Goal: Task Accomplishment & Management: Use online tool/utility

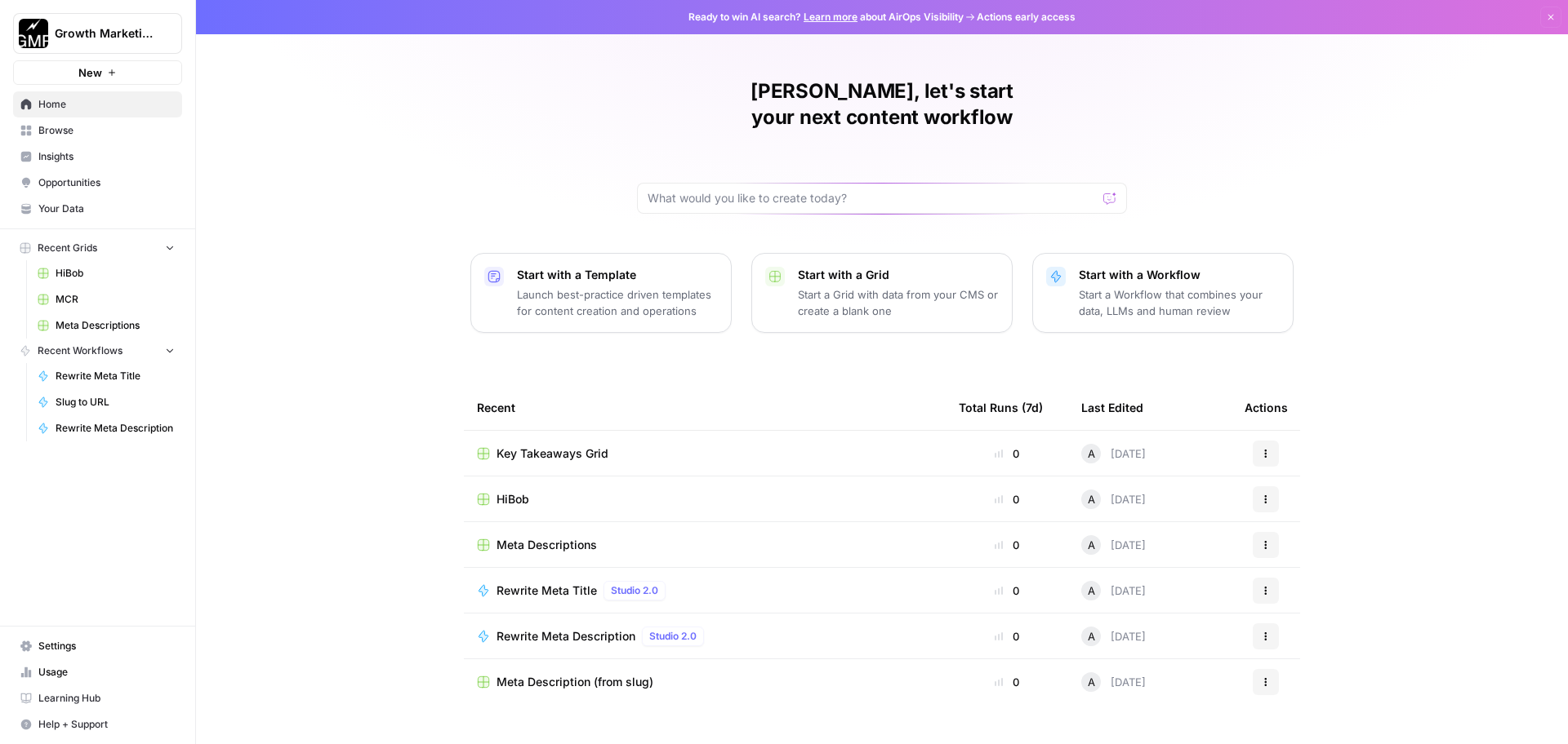
click at [66, 126] on span "Browse" at bounding box center [107, 130] width 137 height 14
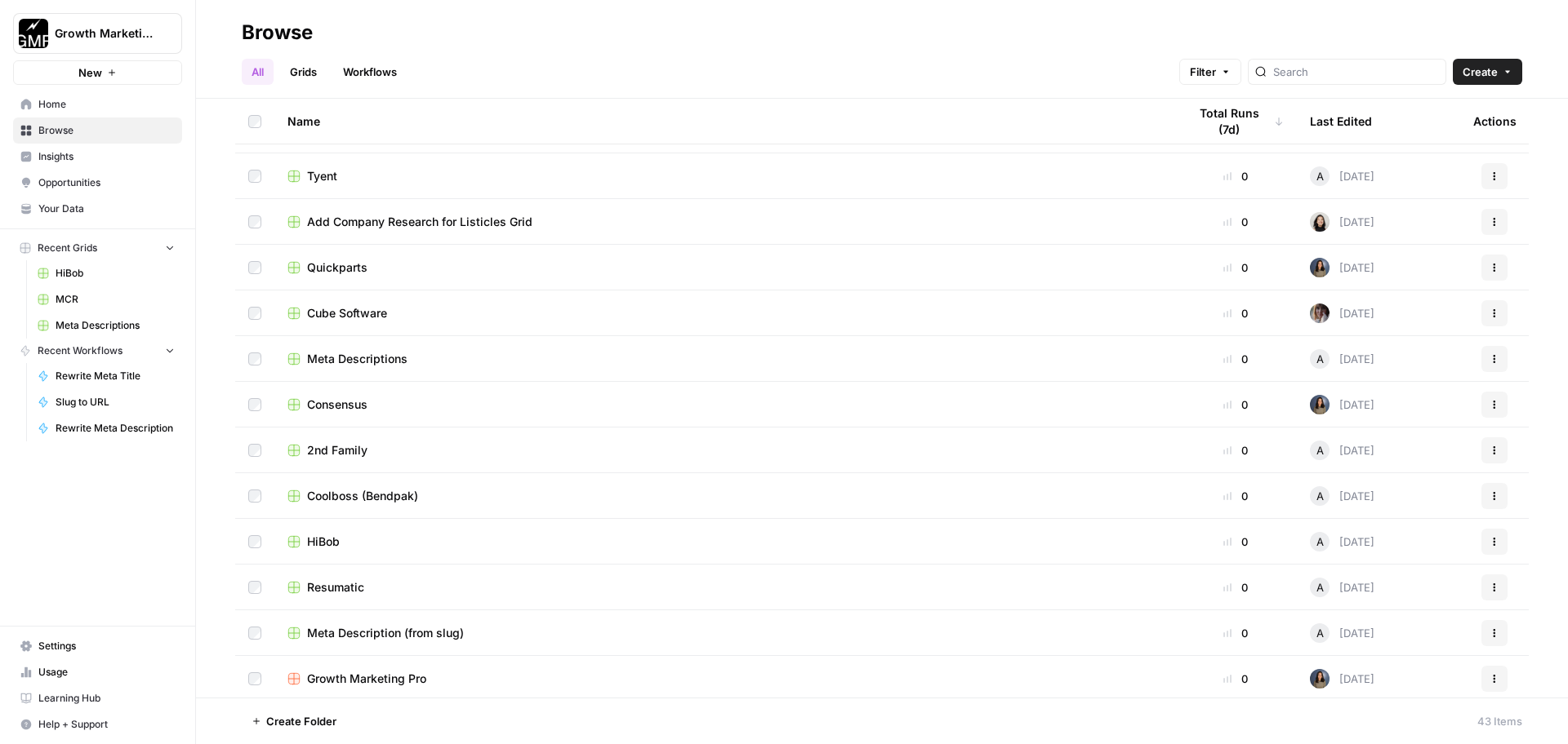
scroll to position [699, 0]
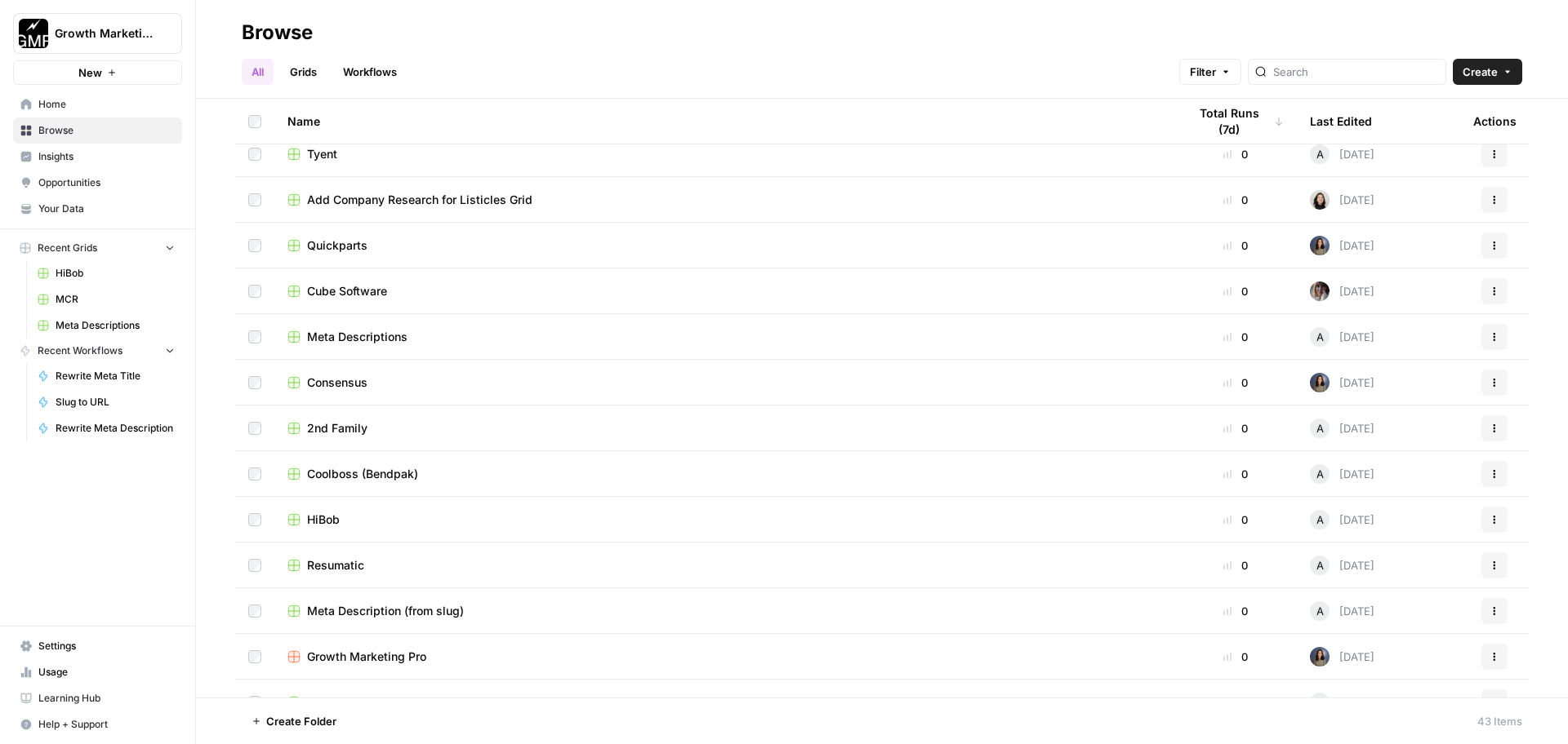
click at [352, 559] on span "Resumatic" at bounding box center [336, 565] width 57 height 16
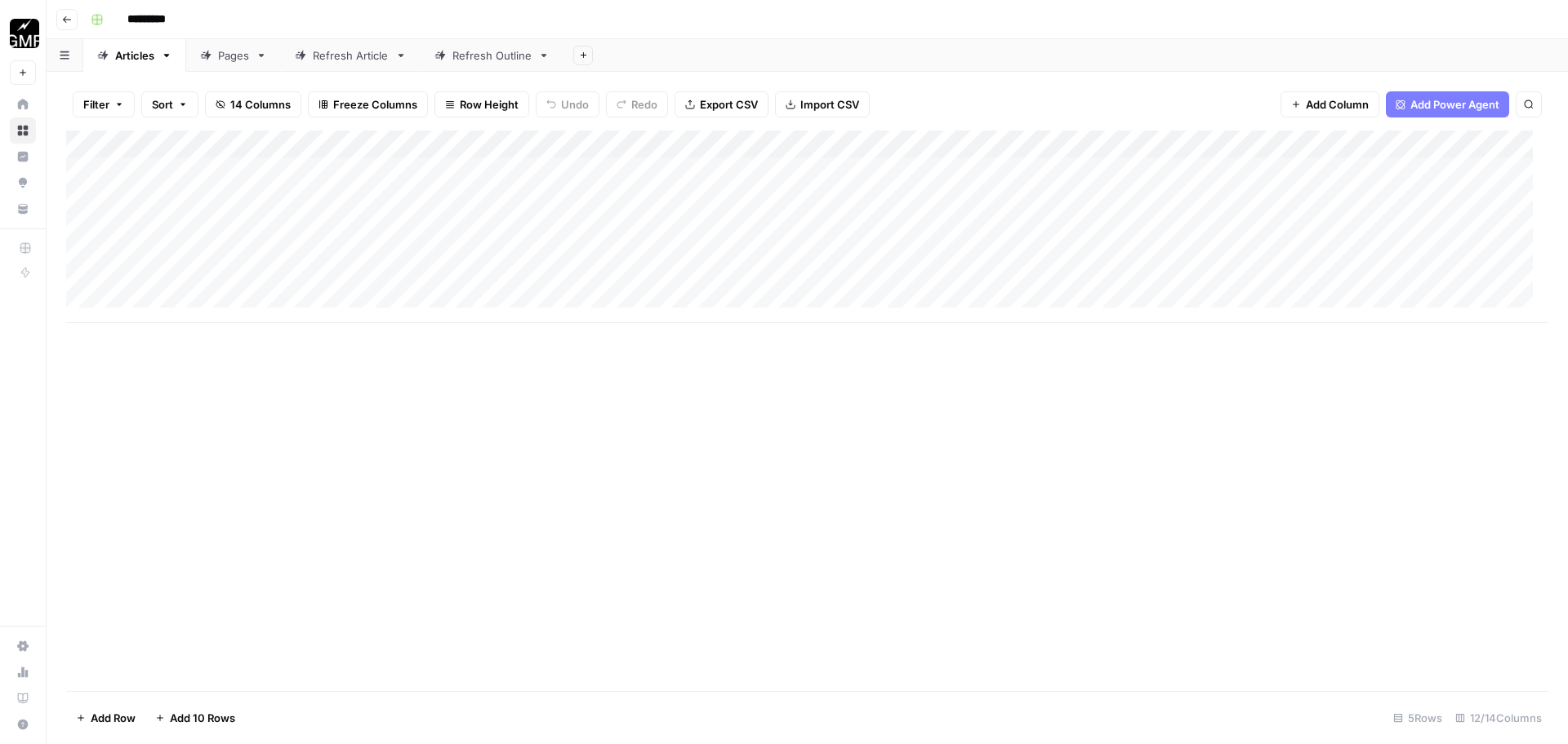
click at [221, 50] on div "Pages" at bounding box center [234, 55] width 31 height 16
click at [231, 338] on div "Add Column" at bounding box center [807, 254] width 1482 height 248
click at [964, 331] on div "Add Column" at bounding box center [807, 254] width 1482 height 248
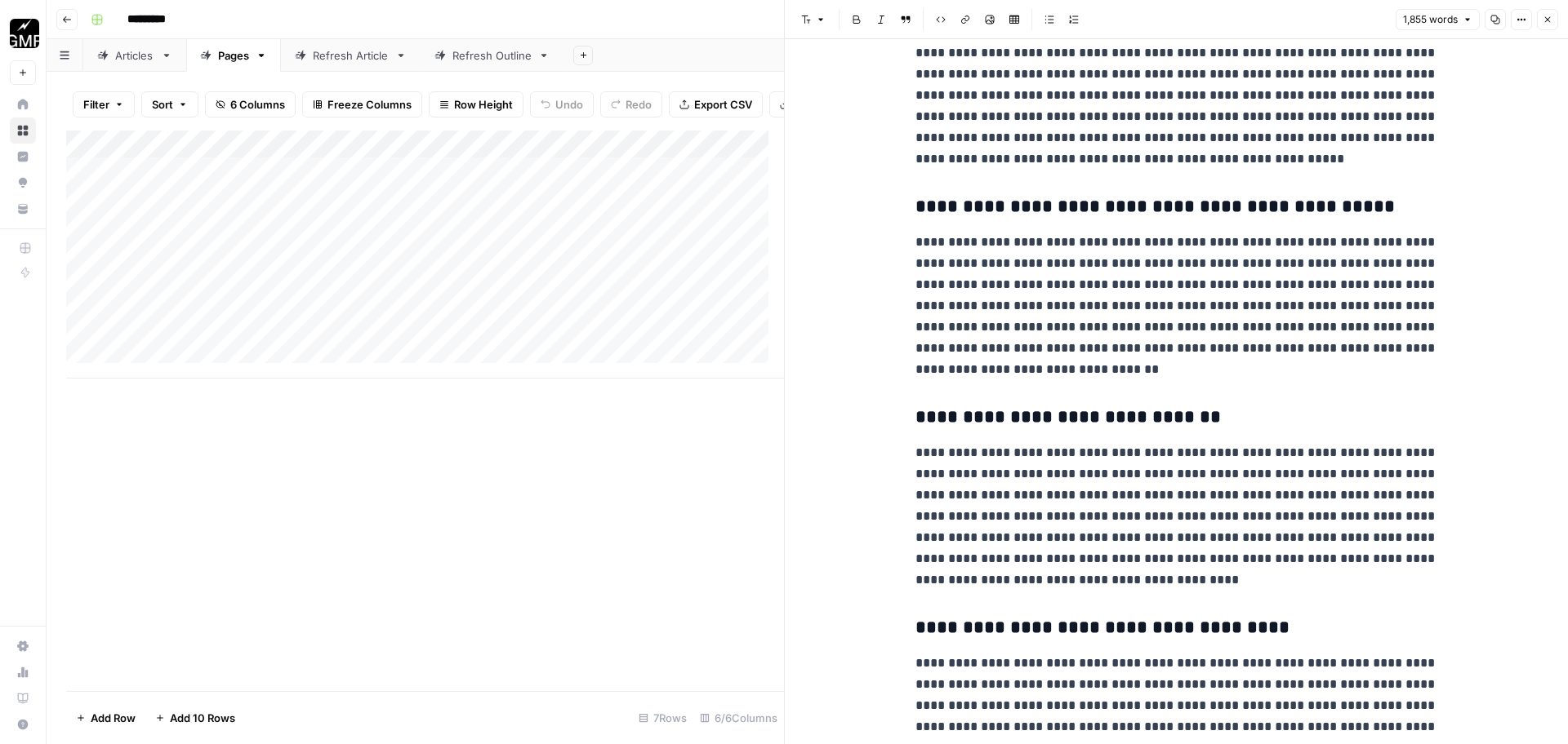
scroll to position [3865, 0]
